Goal: Check status: Check status

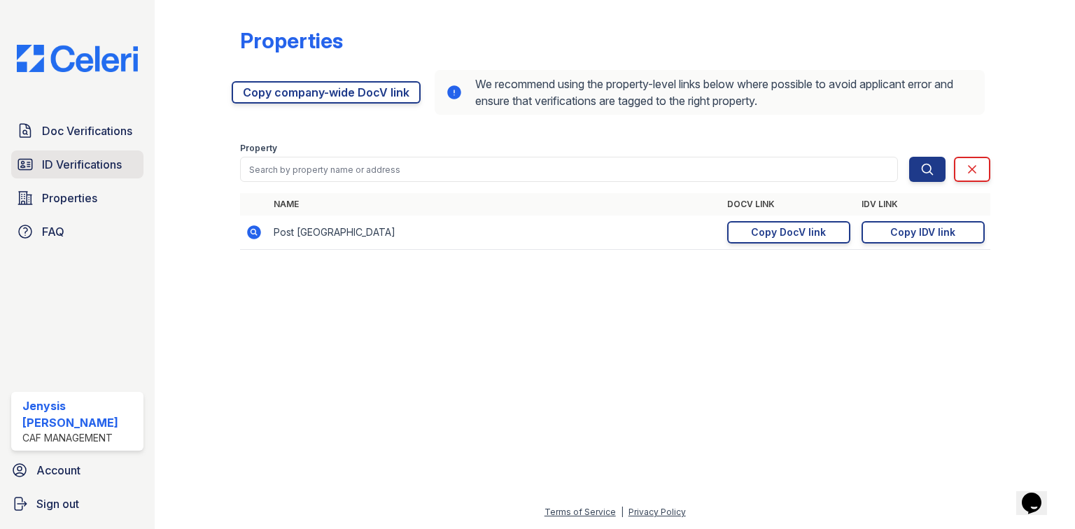
drag, startPoint x: 81, startPoint y: 160, endPoint x: 97, endPoint y: 161, distance: 15.5
click at [81, 160] on span "ID Verifications" at bounding box center [82, 164] width 80 height 17
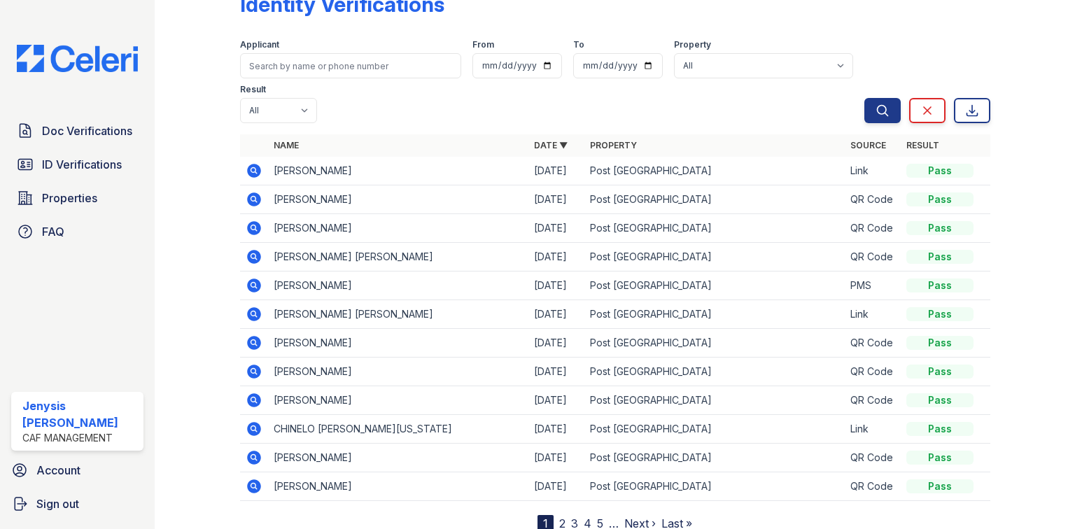
scroll to position [56, 0]
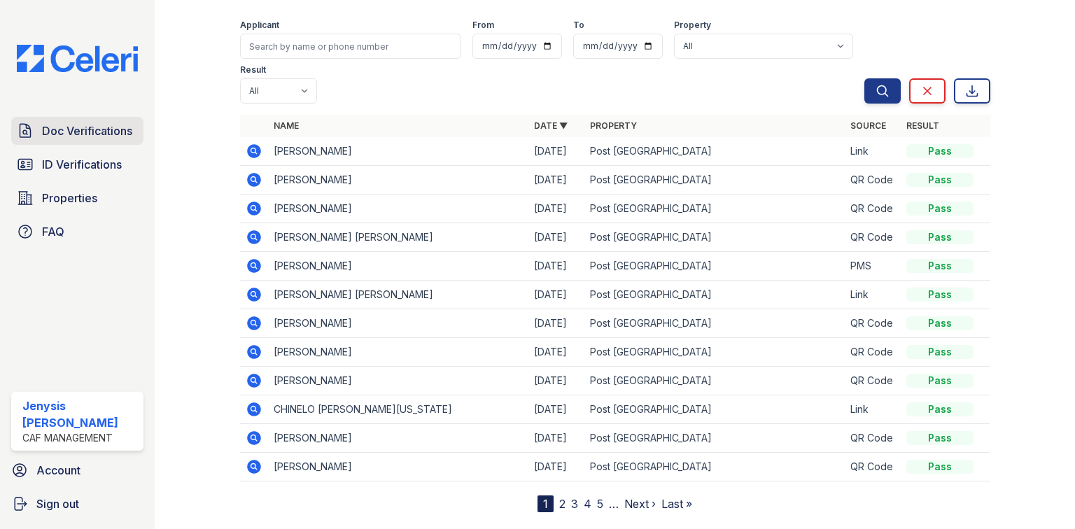
click at [106, 136] on span "Doc Verifications" at bounding box center [87, 130] width 90 height 17
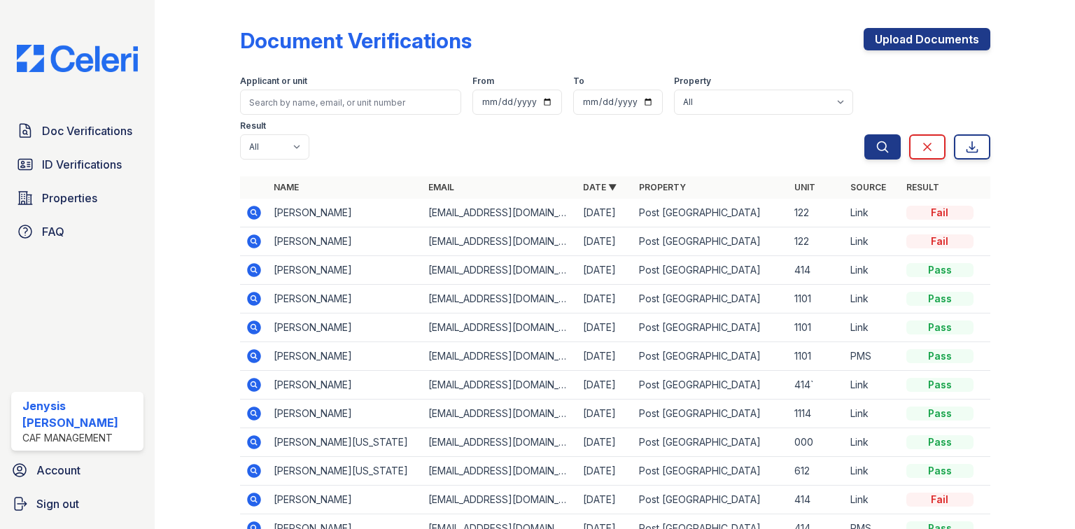
click at [257, 263] on icon at bounding box center [254, 270] width 14 height 14
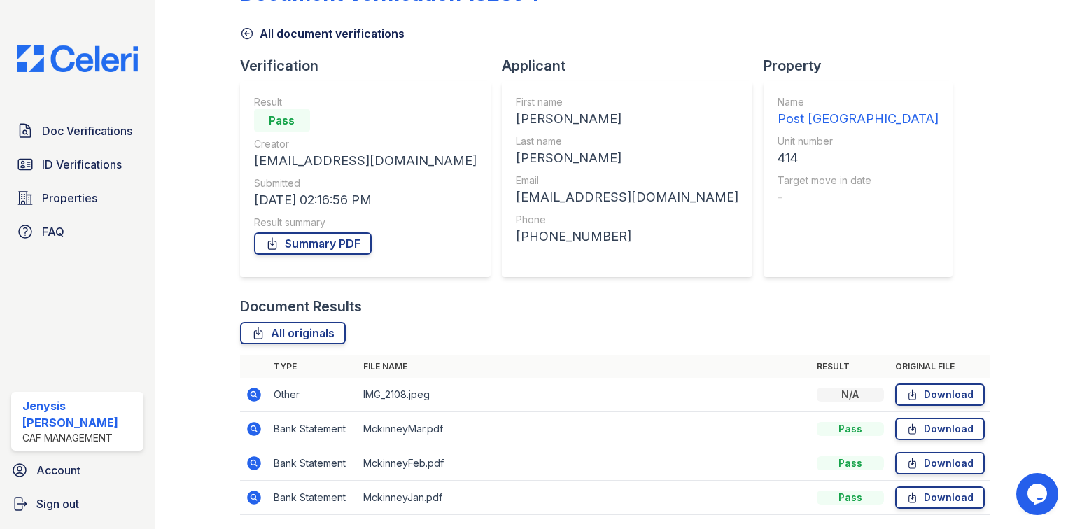
scroll to position [94, 0]
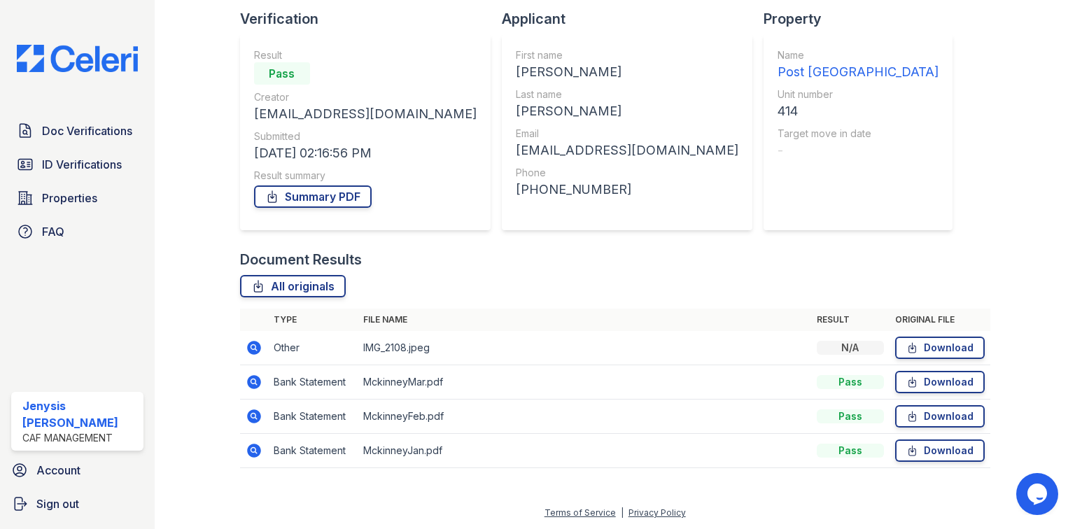
click at [257, 350] on icon at bounding box center [254, 348] width 14 height 14
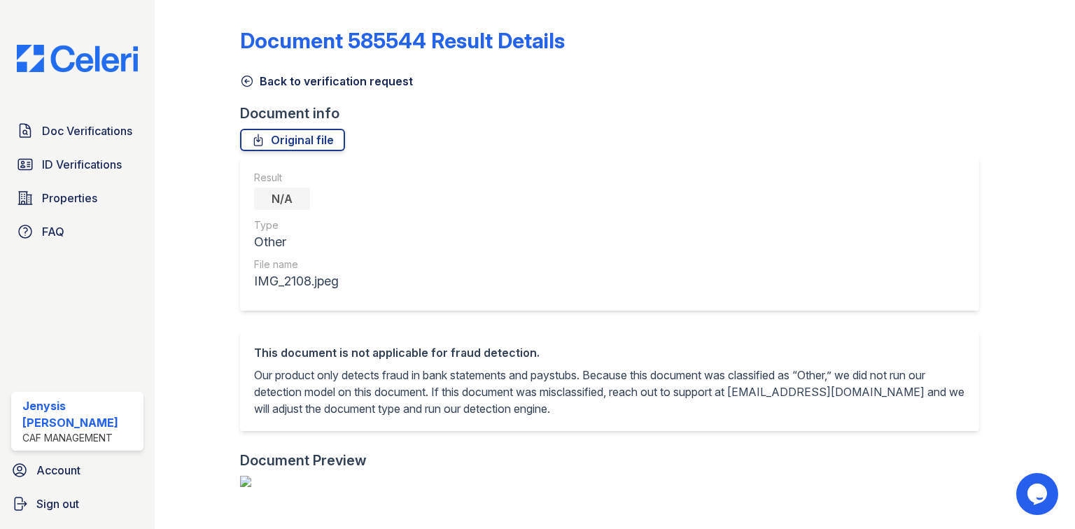
click at [268, 80] on link "Back to verification request" at bounding box center [326, 81] width 173 height 17
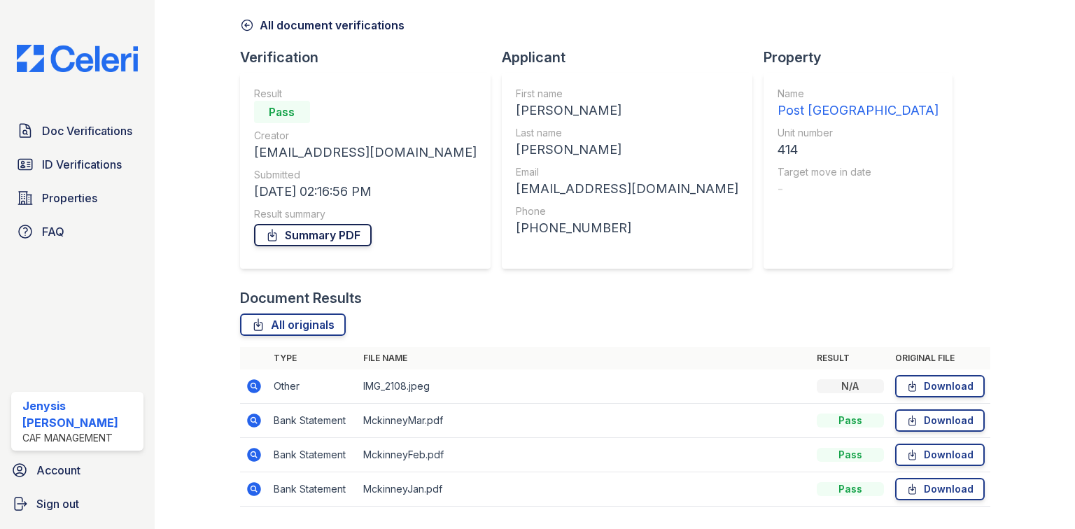
scroll to position [94, 0]
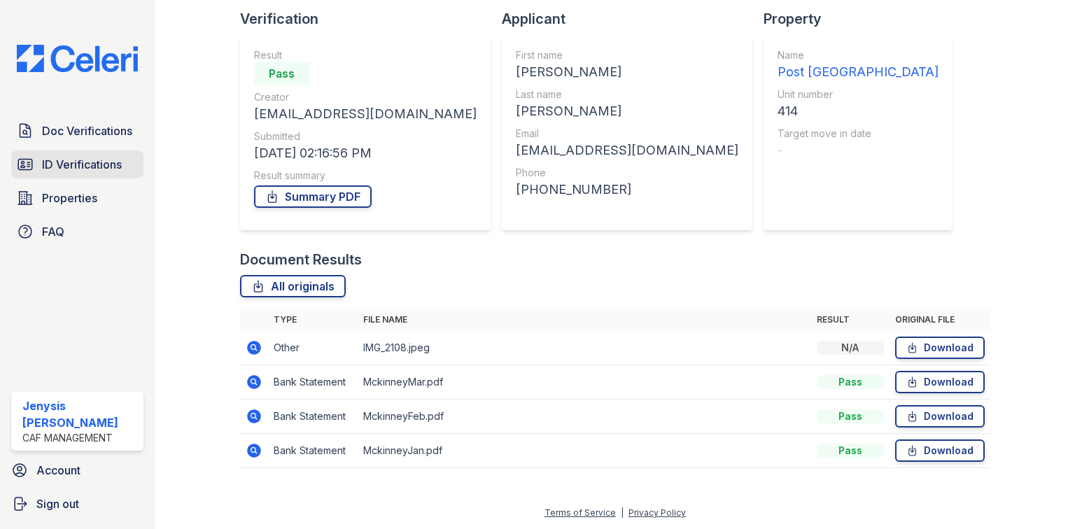
click at [125, 171] on link "ID Verifications" at bounding box center [77, 164] width 132 height 28
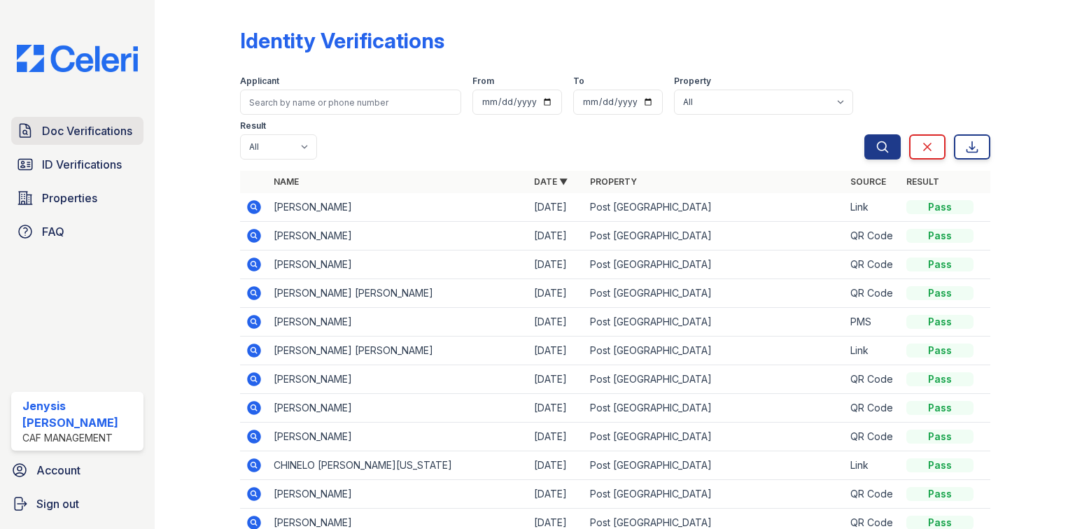
click at [116, 137] on span "Doc Verifications" at bounding box center [87, 130] width 90 height 17
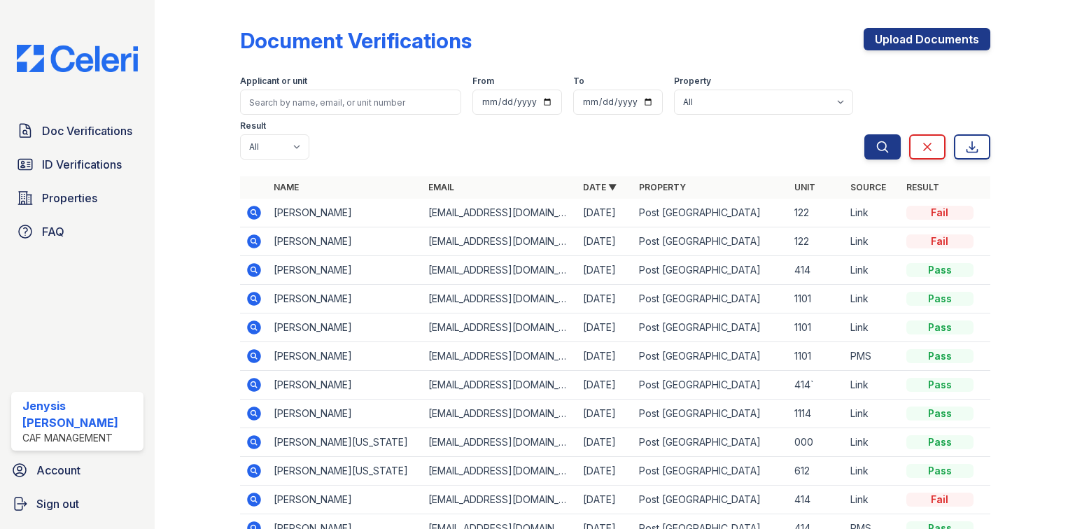
click at [255, 263] on icon at bounding box center [254, 270] width 14 height 14
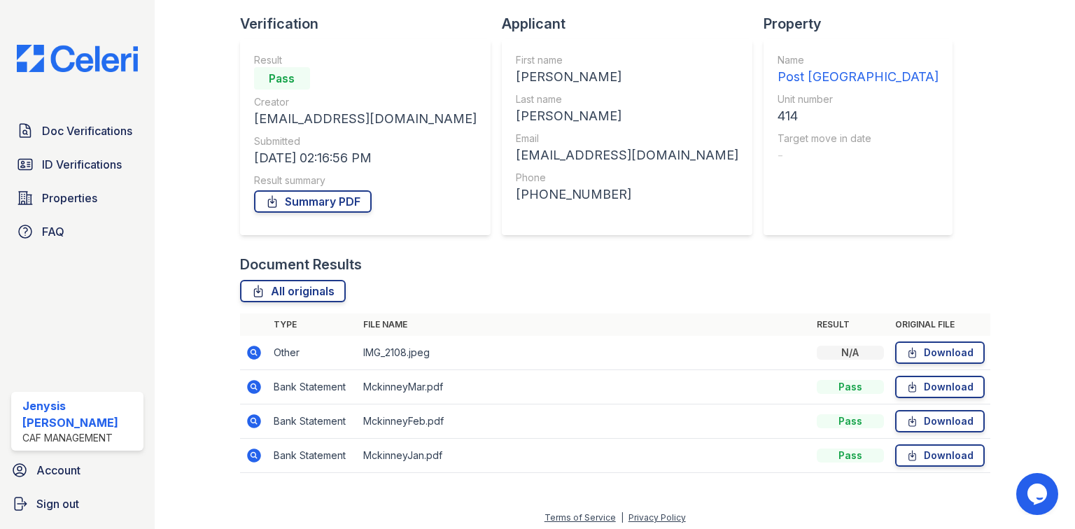
scroll to position [94, 0]
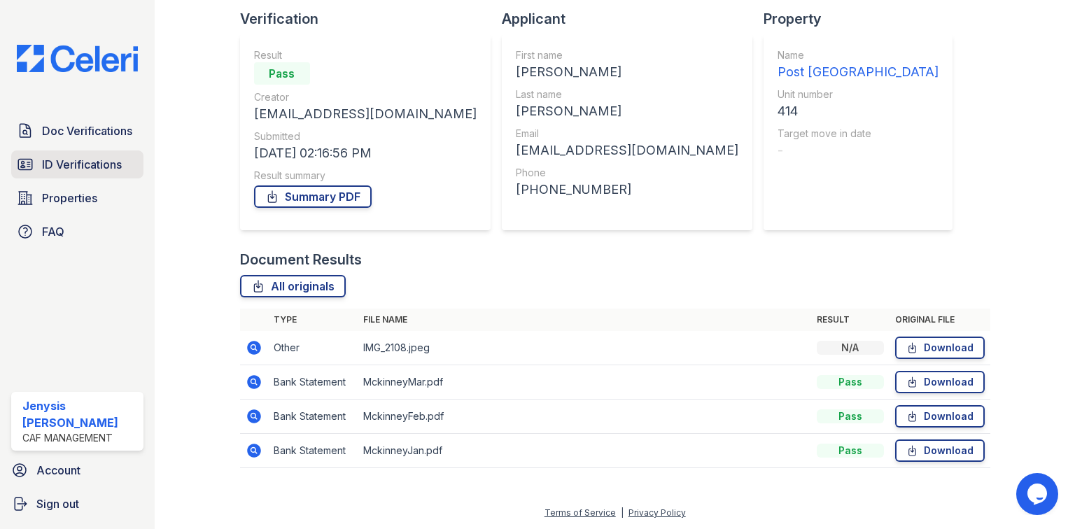
click at [88, 162] on span "ID Verifications" at bounding box center [82, 164] width 80 height 17
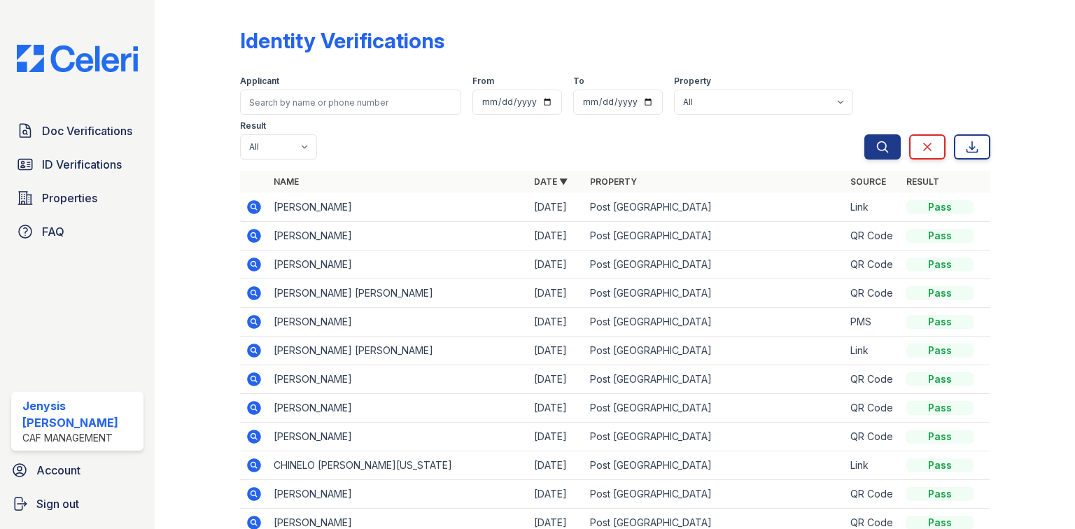
click at [57, 178] on div "Doc Verifications ID Verifications Properties FAQ" at bounding box center [77, 181] width 143 height 129
click at [65, 169] on span "ID Verifications" at bounding box center [82, 164] width 80 height 17
click at [60, 176] on link "ID Verifications" at bounding box center [77, 164] width 132 height 28
